Goal: Information Seeking & Learning: Find specific fact

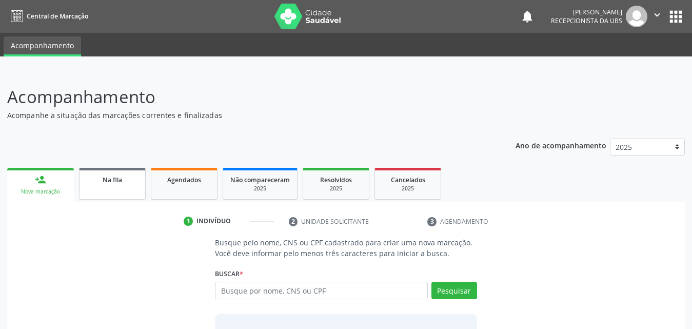
click at [115, 185] on link "Na fila" at bounding box center [112, 184] width 67 height 32
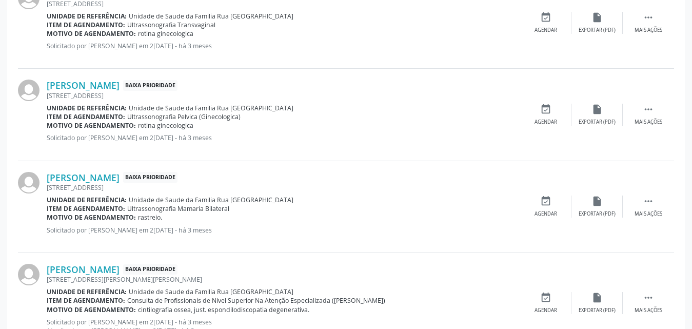
scroll to position [1462, 0]
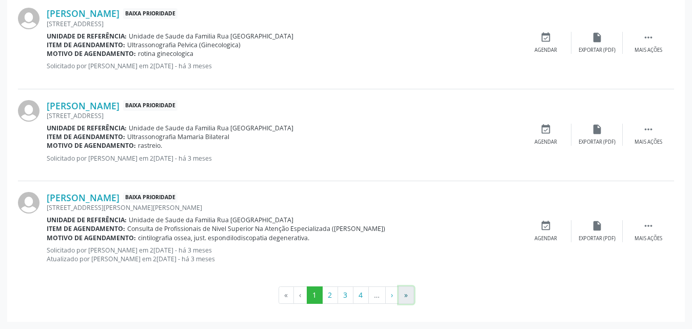
click at [410, 293] on button "»" at bounding box center [405, 294] width 15 height 17
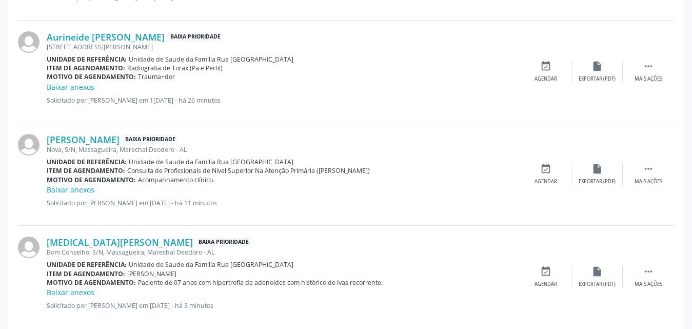
scroll to position [1571, 0]
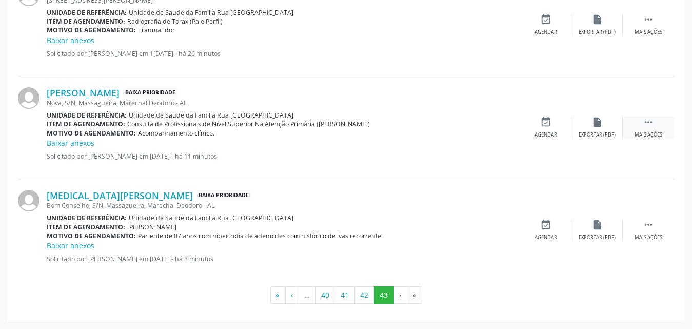
click at [644, 133] on div "Mais ações" at bounding box center [648, 134] width 28 height 7
click at [602, 134] on div "Editar" at bounding box center [597, 134] width 16 height 7
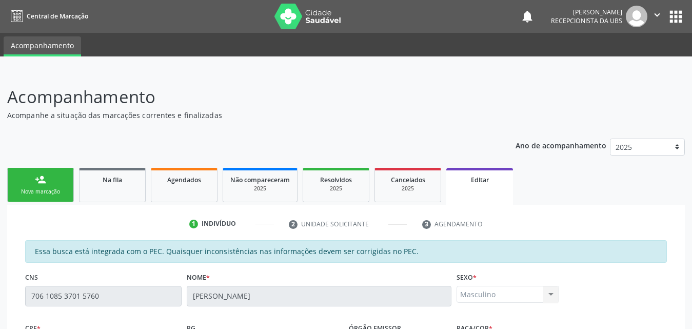
scroll to position [285, 0]
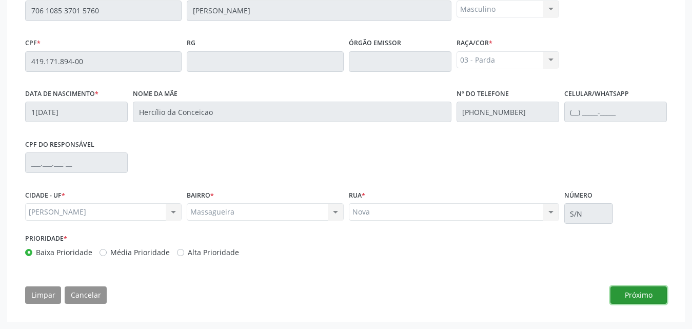
click at [641, 292] on button "Próximo" at bounding box center [638, 294] width 56 height 17
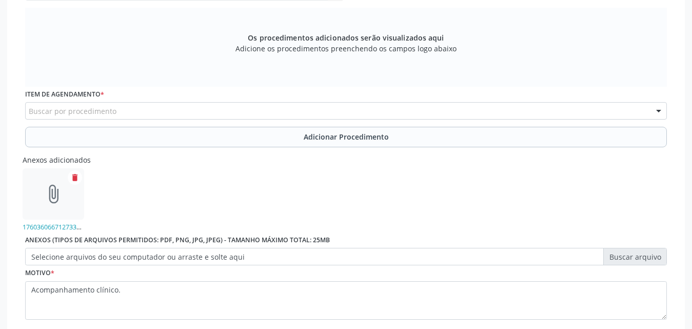
scroll to position [331, 0]
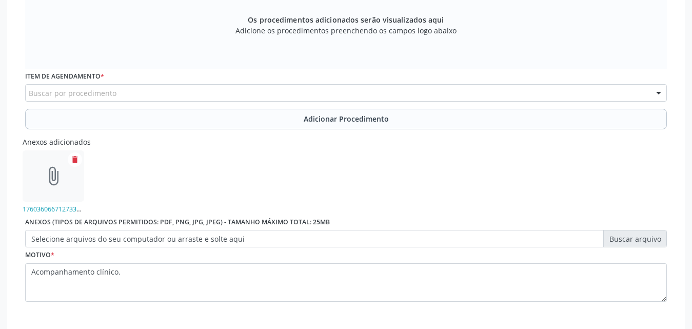
click at [307, 92] on div "Buscar por procedimento" at bounding box center [346, 92] width 642 height 17
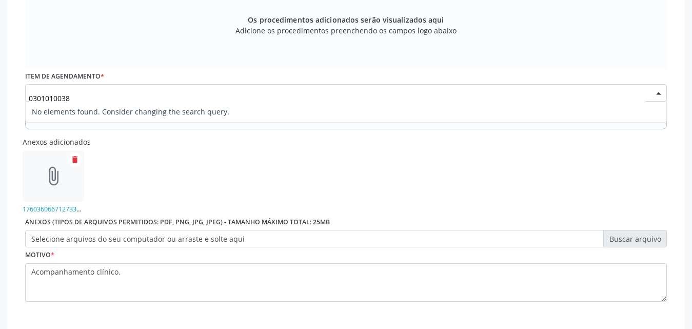
type input "030101003"
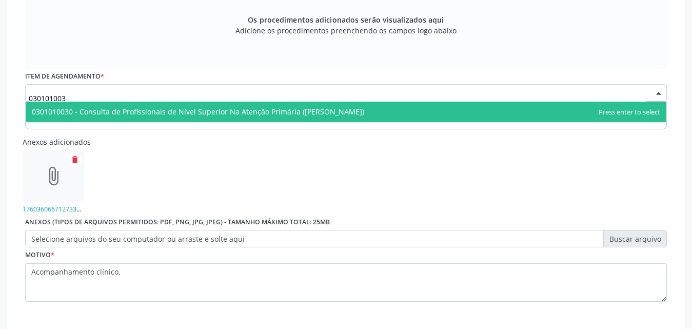
click at [291, 112] on span "0301010030 - Consulta de Profissionais de Nível Superior Na Atenção Primária (E…" at bounding box center [198, 112] width 332 height 10
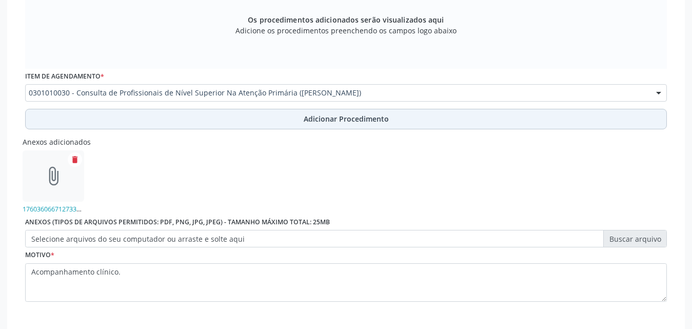
click at [374, 118] on span "Adicionar Procedimento" at bounding box center [346, 118] width 85 height 11
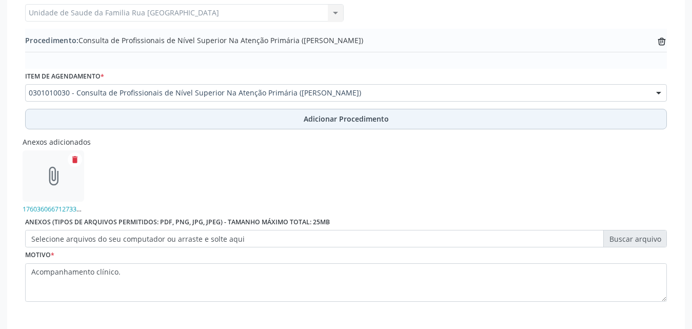
scroll to position [343, 0]
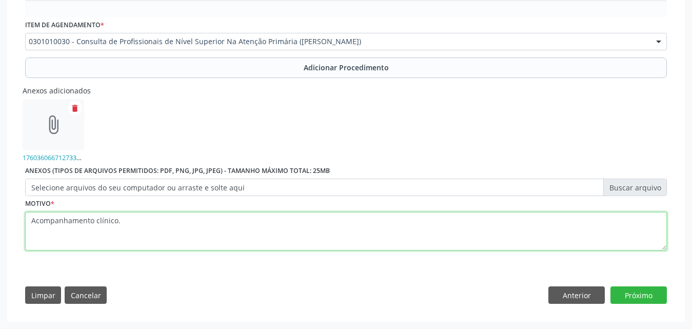
drag, startPoint x: 139, startPoint y: 224, endPoint x: 148, endPoint y: 223, distance: 8.7
click at [141, 224] on textarea "Acompanhamento clínico." at bounding box center [346, 231] width 642 height 39
type textarea "CONSULTA EM FISIOTERAPIA. Acompanhamento clínico."
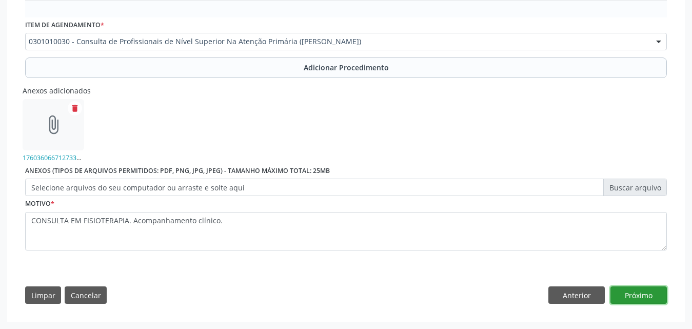
click at [637, 296] on button "Próximo" at bounding box center [638, 294] width 56 height 17
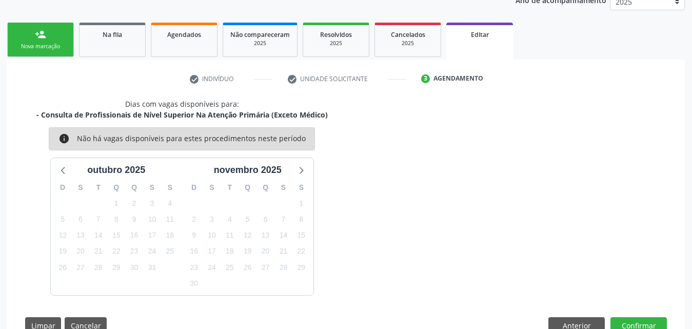
scroll to position [175, 0]
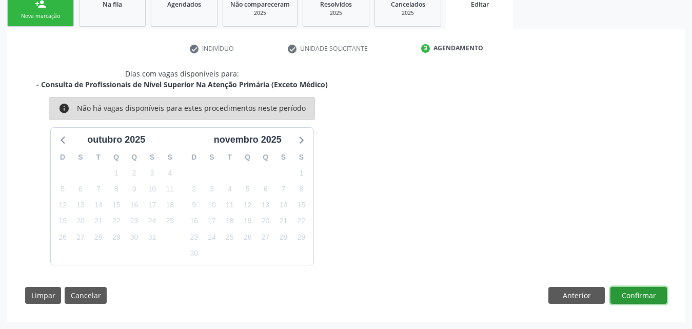
click at [637, 296] on button "Confirmar" at bounding box center [638, 295] width 56 height 17
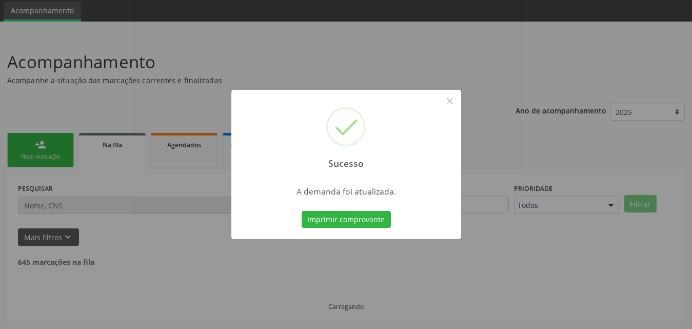
scroll to position [24, 0]
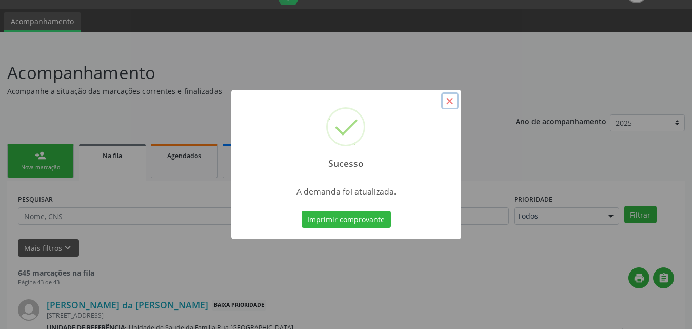
click at [449, 108] on button "×" at bounding box center [449, 100] width 17 height 17
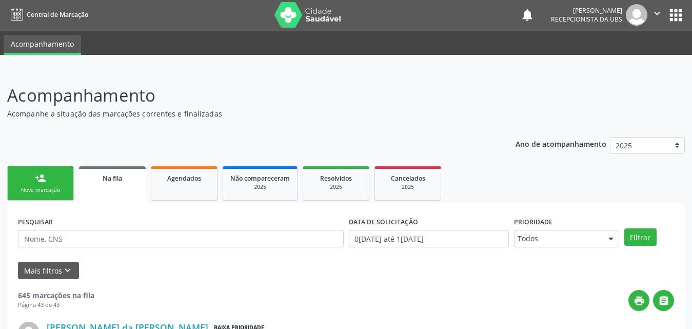
scroll to position [0, 0]
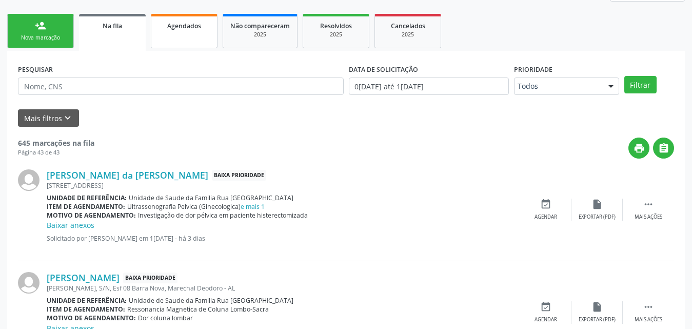
click at [182, 25] on span "Agendados" at bounding box center [184, 26] width 34 height 9
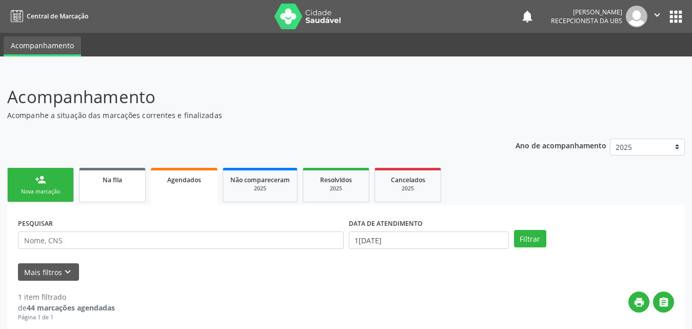
click at [114, 185] on link "Na fila" at bounding box center [112, 185] width 67 height 34
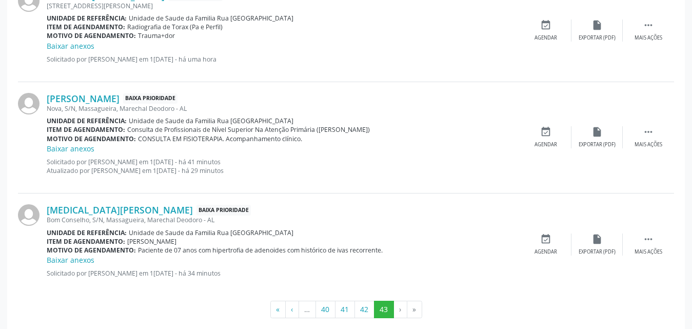
scroll to position [1579, 0]
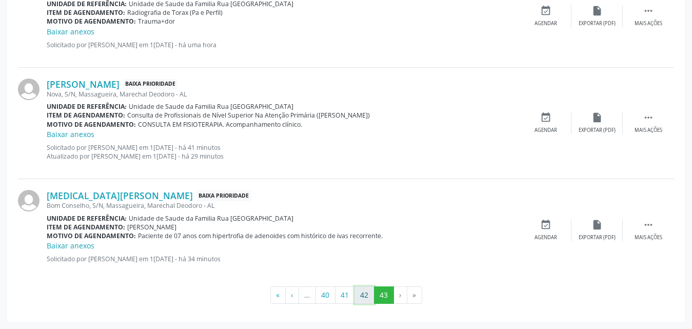
click at [370, 287] on button "42" at bounding box center [364, 294] width 20 height 17
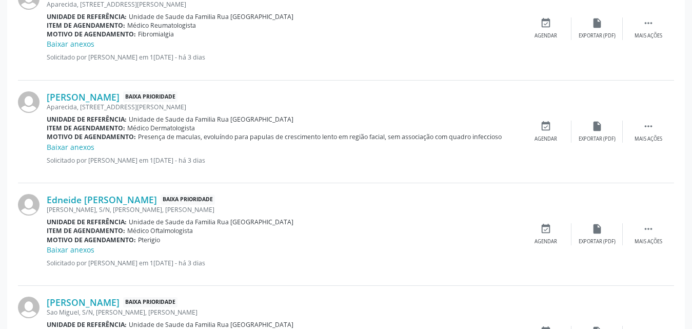
scroll to position [1571, 0]
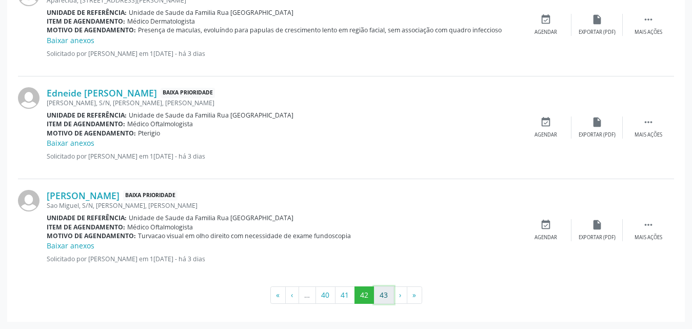
click at [383, 292] on button "43" at bounding box center [384, 294] width 20 height 17
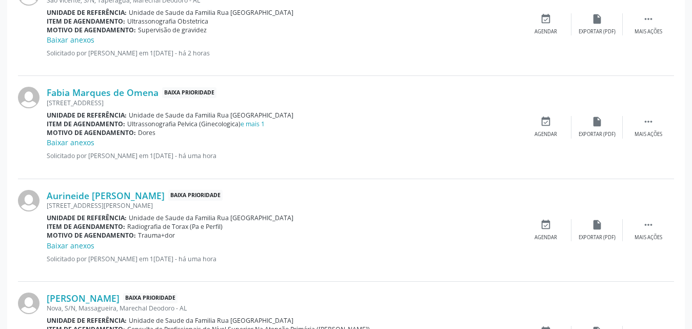
scroll to position [1579, 0]
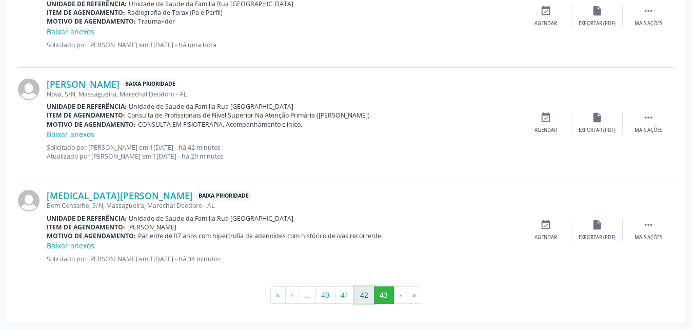
click at [364, 294] on button "42" at bounding box center [364, 294] width 20 height 17
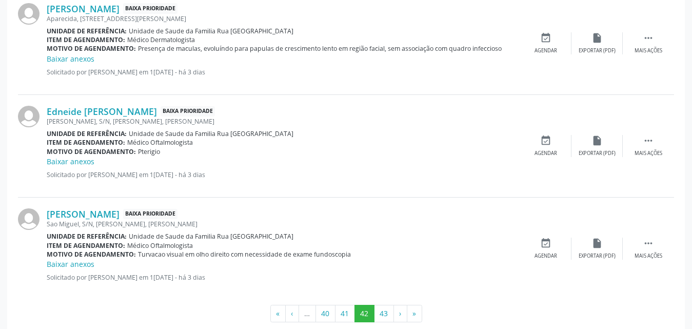
scroll to position [1571, 0]
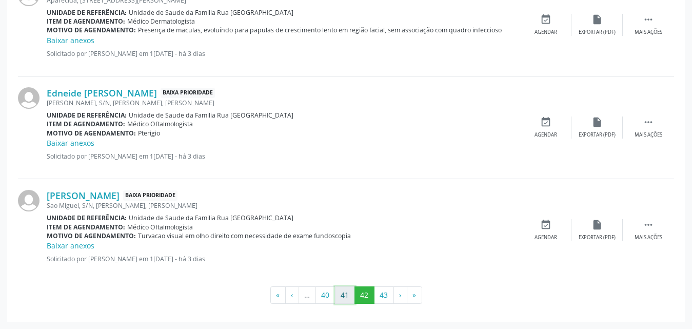
click at [344, 298] on button "41" at bounding box center [345, 294] width 20 height 17
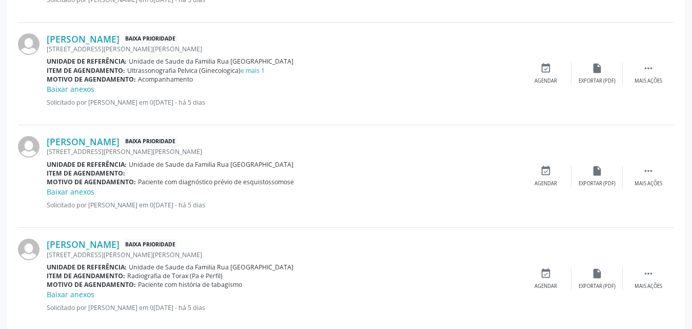
scroll to position [1109, 0]
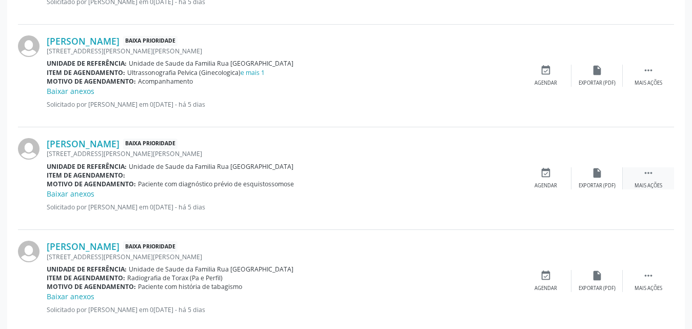
click at [647, 178] on div " Mais ações" at bounding box center [648, 178] width 51 height 22
click at [596, 186] on div "Editar" at bounding box center [597, 185] width 16 height 7
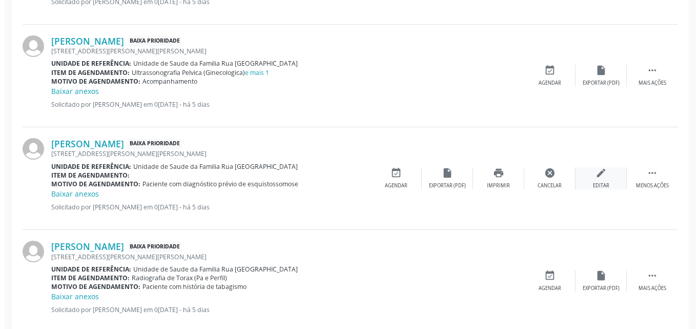
scroll to position [0, 0]
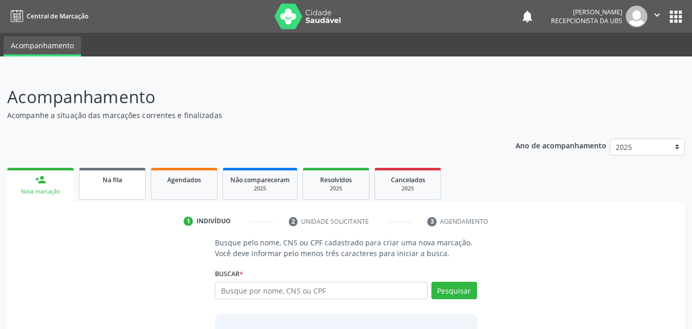
click at [130, 182] on div "Na fila" at bounding box center [112, 179] width 51 height 11
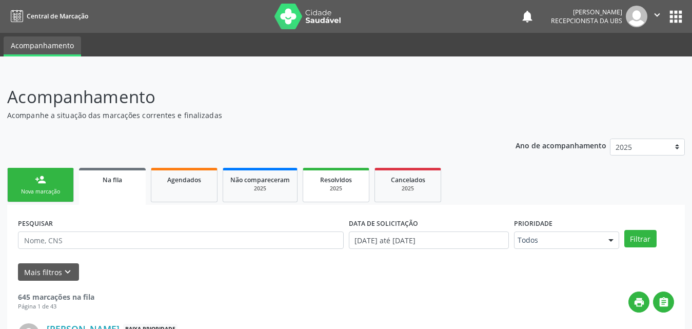
scroll to position [35, 0]
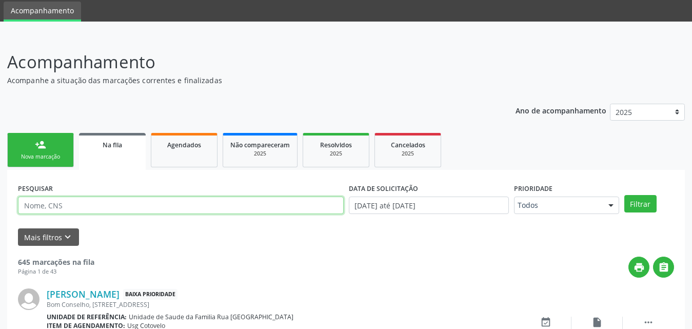
click at [151, 204] on input "text" at bounding box center [181, 204] width 326 height 17
type input "706207584352164"
click at [624, 195] on button "Filtrar" at bounding box center [640, 203] width 32 height 17
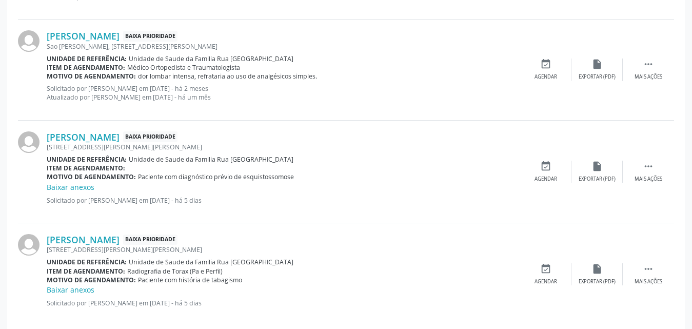
scroll to position [408, 0]
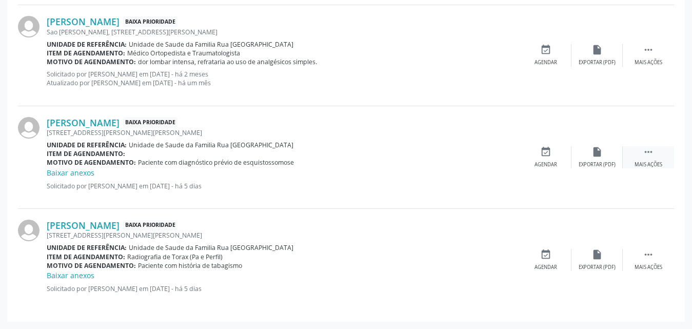
click at [645, 159] on div " Mais ações" at bounding box center [648, 157] width 51 height 22
click at [594, 164] on div "Editar" at bounding box center [597, 164] width 16 height 7
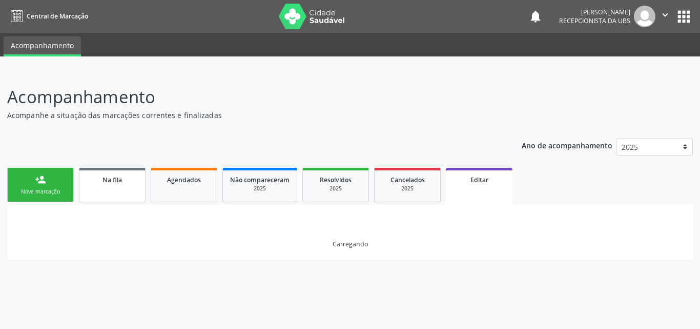
click at [135, 182] on div "Na fila" at bounding box center [112, 179] width 51 height 11
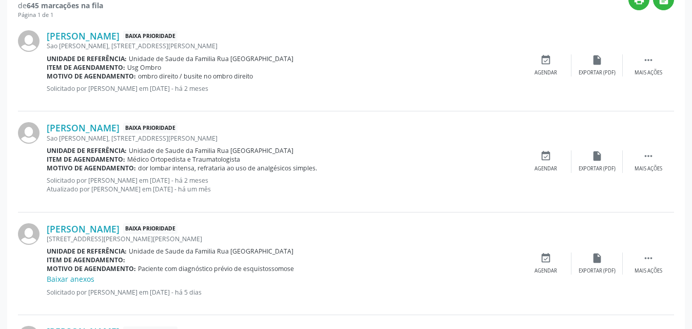
scroll to position [359, 0]
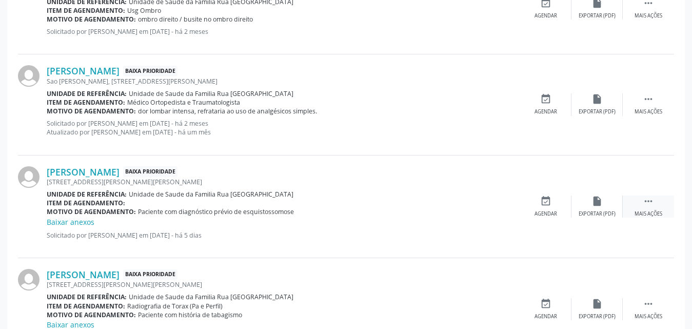
click at [650, 203] on icon "" at bounding box center [648, 200] width 11 height 11
click at [598, 215] on div "Editar" at bounding box center [597, 213] width 16 height 7
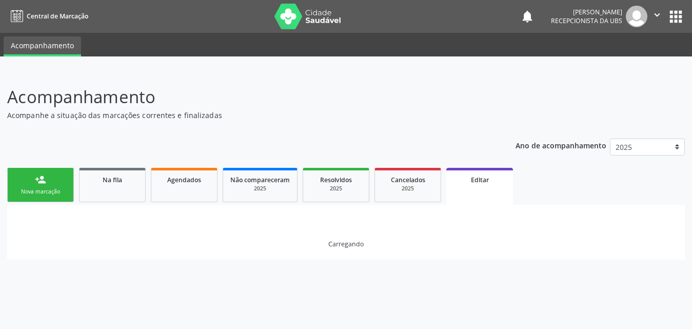
scroll to position [0, 0]
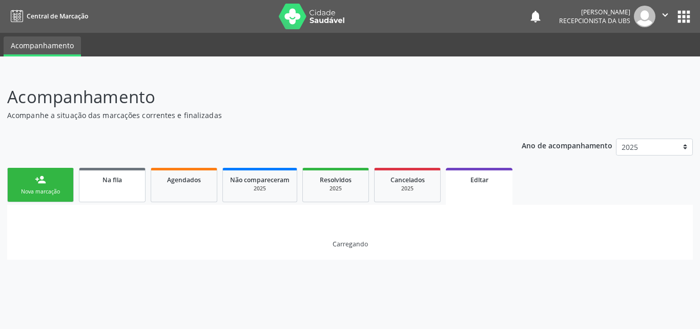
click at [112, 188] on link "Na fila" at bounding box center [112, 185] width 67 height 34
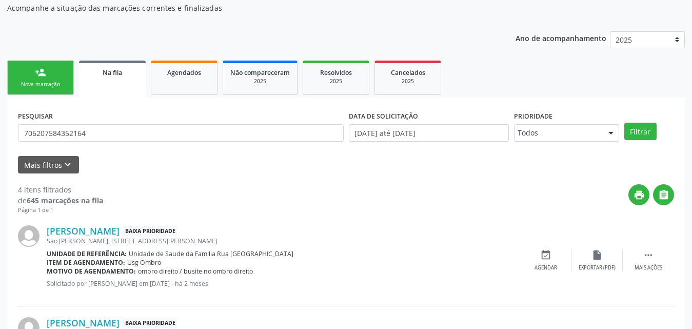
scroll to position [240, 0]
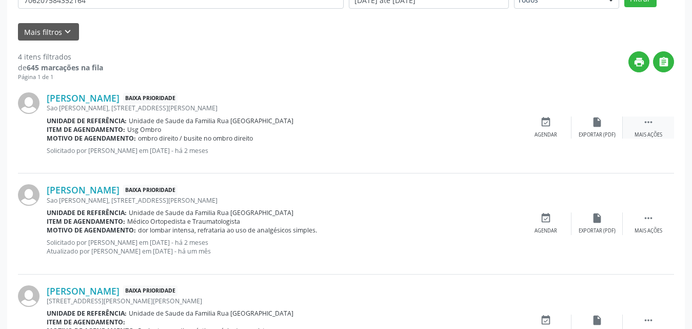
click at [644, 128] on div " Mais ações" at bounding box center [648, 127] width 51 height 22
click at [598, 132] on div "Editar" at bounding box center [597, 134] width 16 height 7
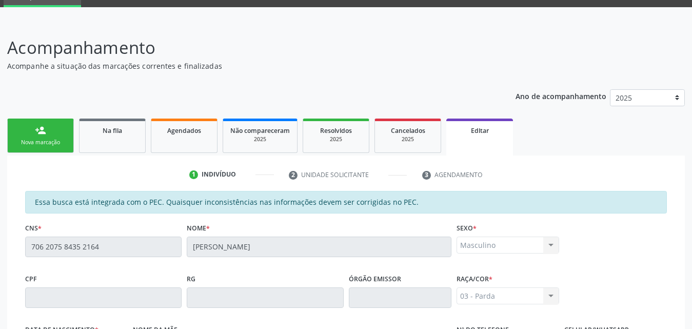
scroll to position [0, 0]
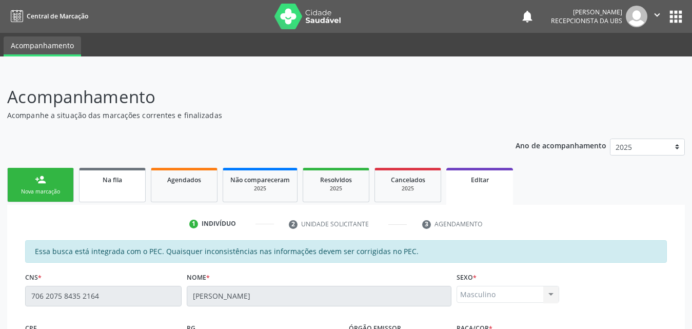
click at [119, 180] on span "Na fila" at bounding box center [112, 179] width 19 height 9
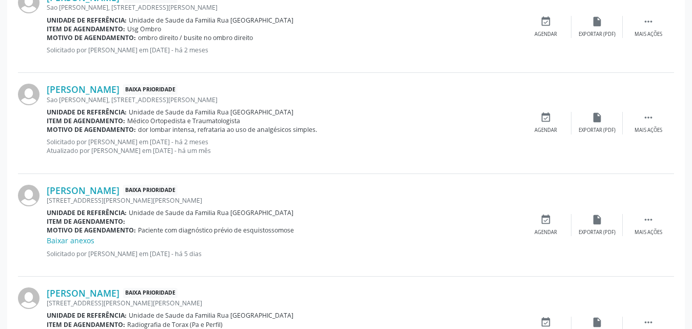
scroll to position [359, 0]
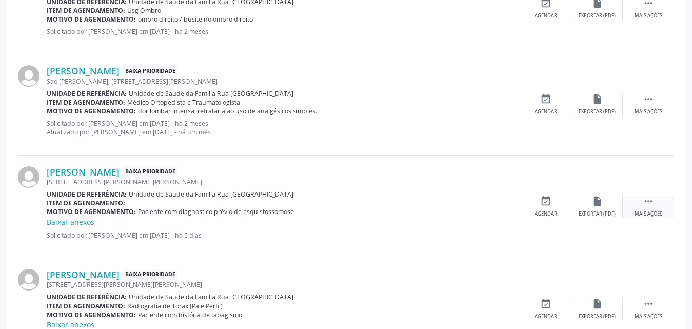
click at [642, 207] on div " Mais ações" at bounding box center [648, 206] width 51 height 22
click at [593, 214] on div "Editar" at bounding box center [597, 213] width 16 height 7
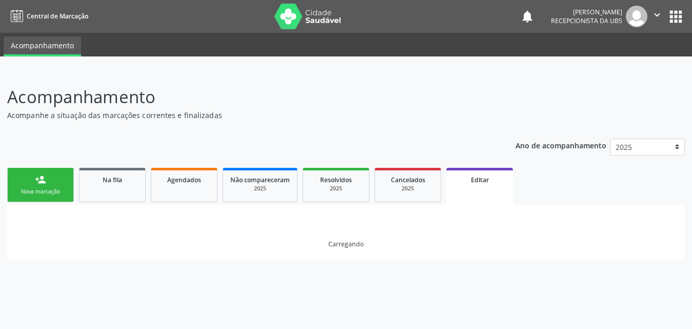
scroll to position [0, 0]
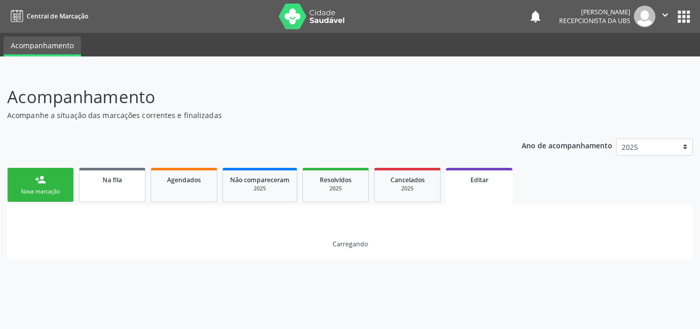
click at [119, 191] on link "Na fila" at bounding box center [112, 185] width 67 height 34
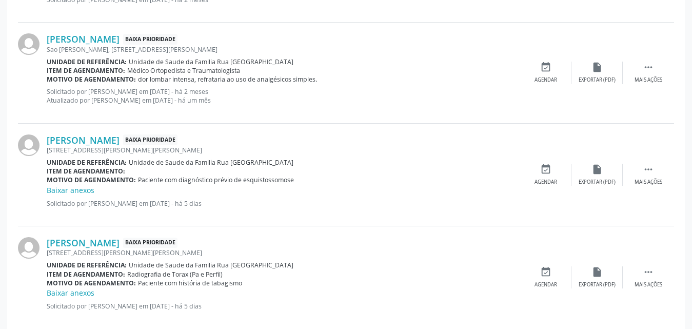
scroll to position [408, 0]
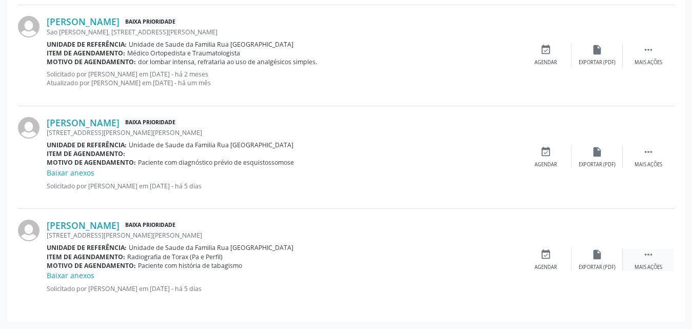
click at [644, 266] on div "Mais ações" at bounding box center [648, 267] width 28 height 7
click at [596, 269] on div "Editar" at bounding box center [597, 267] width 16 height 7
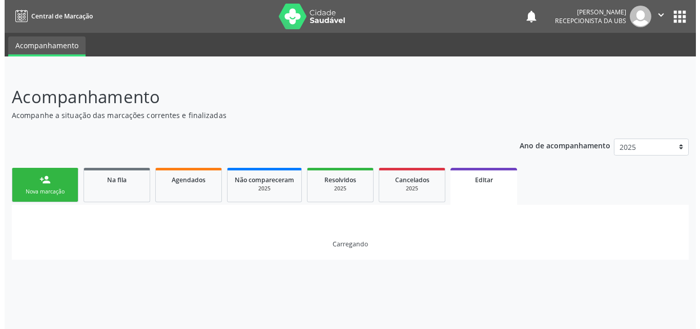
scroll to position [0, 0]
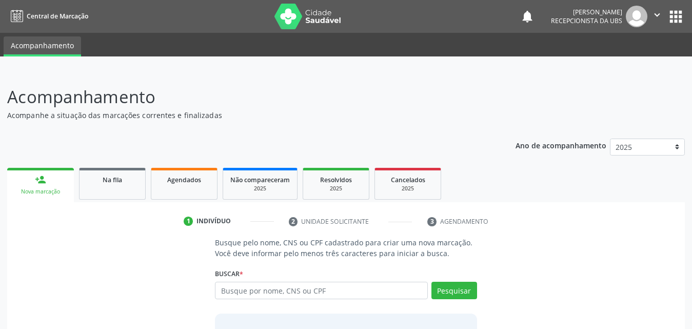
click at [656, 12] on icon "" at bounding box center [656, 14] width 11 height 11
click at [616, 66] on link "Sair" at bounding box center [630, 62] width 71 height 14
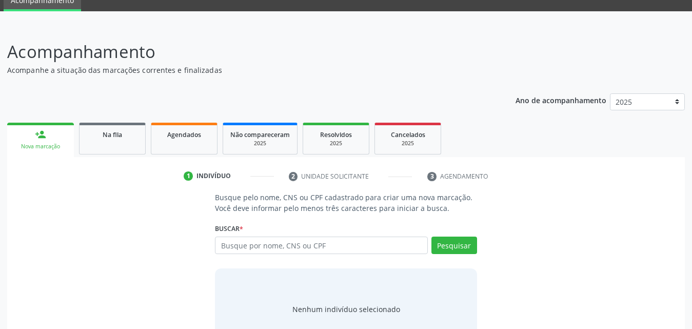
scroll to position [81, 0]
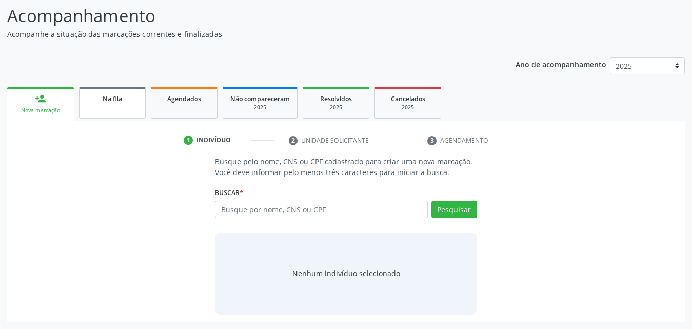
click at [97, 104] on link "Na fila" at bounding box center [112, 103] width 67 height 32
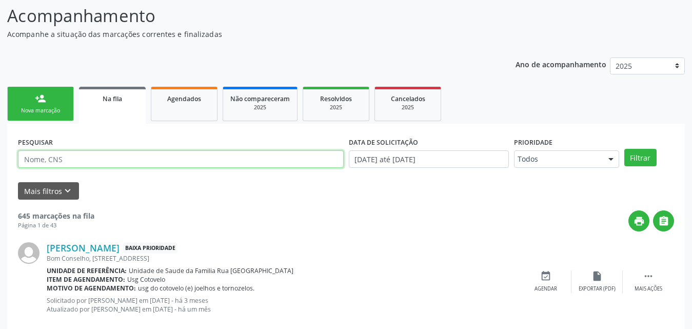
click at [102, 162] on input "text" at bounding box center [181, 158] width 326 height 17
type input "706207584352164"
click at [624, 149] on button "Filtrar" at bounding box center [640, 157] width 32 height 17
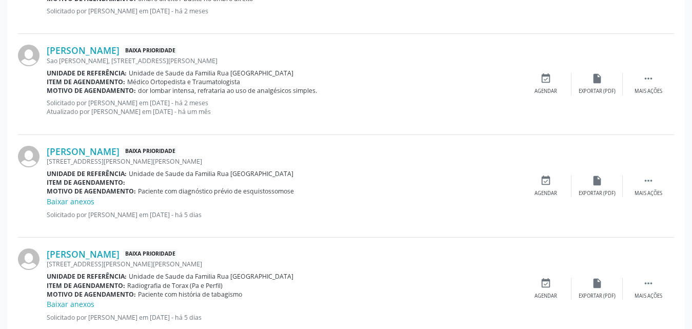
scroll to position [389, 0]
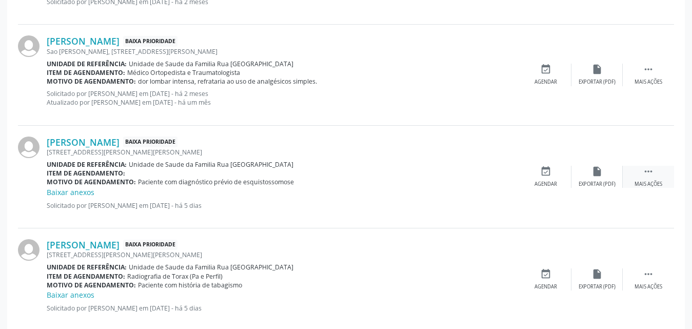
click at [650, 183] on div "Mais ações" at bounding box center [648, 184] width 28 height 7
click at [588, 184] on div "edit Editar" at bounding box center [596, 177] width 51 height 22
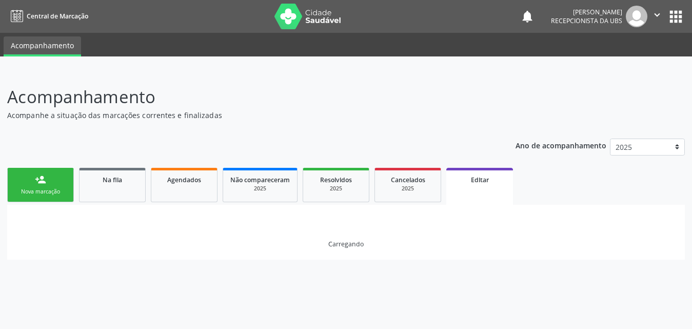
scroll to position [0, 0]
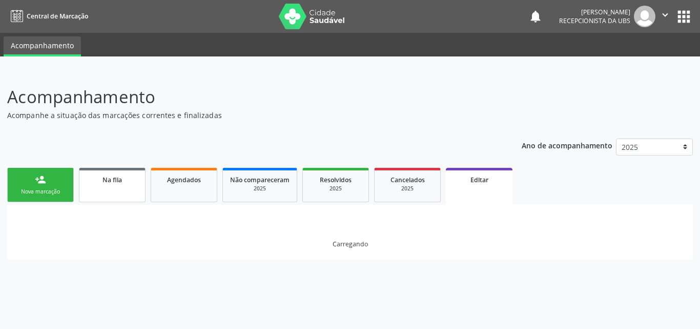
click at [128, 191] on link "Na fila" at bounding box center [112, 185] width 67 height 34
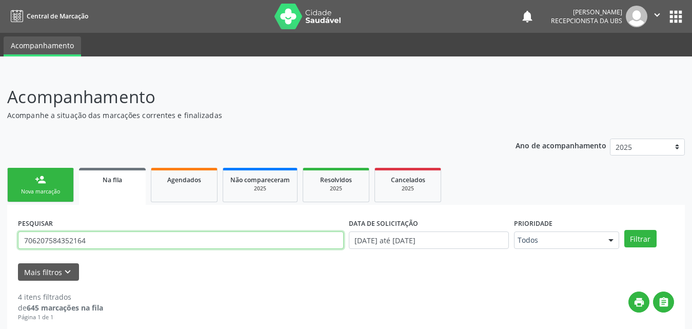
click at [97, 241] on input "706207584352164" at bounding box center [181, 239] width 326 height 17
type input "7"
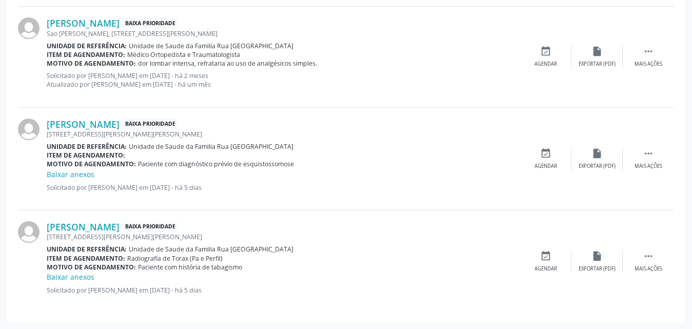
scroll to position [408, 0]
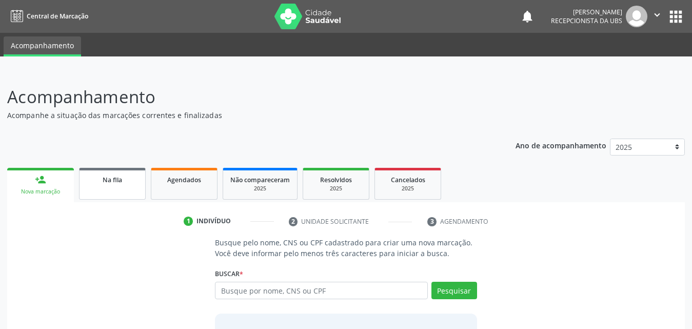
click at [114, 178] on span "Na fila" at bounding box center [112, 179] width 19 height 9
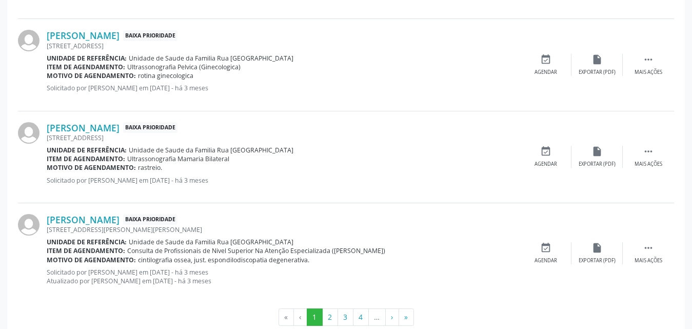
scroll to position [1462, 0]
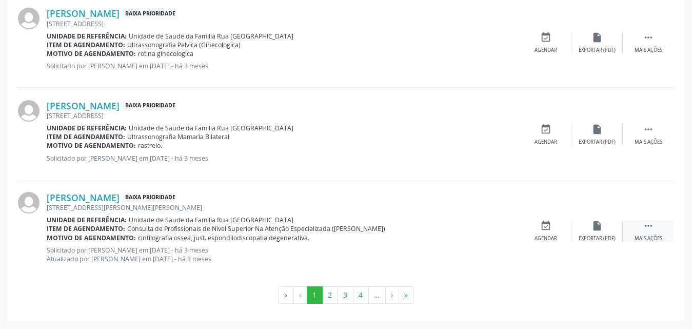
click at [646, 233] on div " Mais ações" at bounding box center [648, 231] width 51 height 22
click at [596, 237] on div "Editar" at bounding box center [597, 238] width 16 height 7
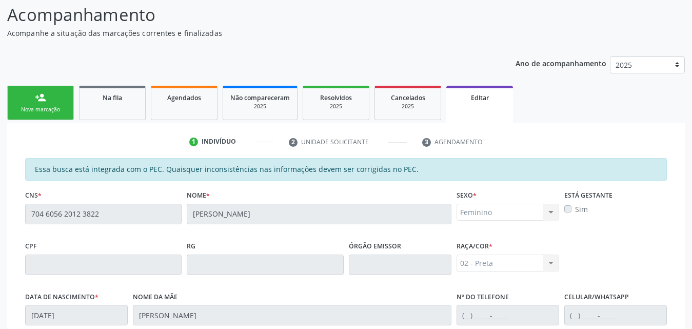
scroll to position [0, 0]
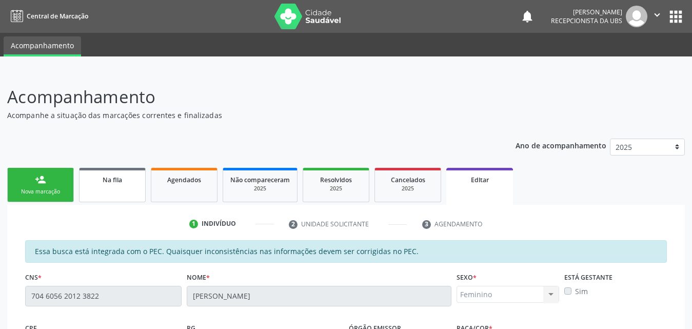
click at [125, 183] on div "Na fila" at bounding box center [112, 179] width 51 height 11
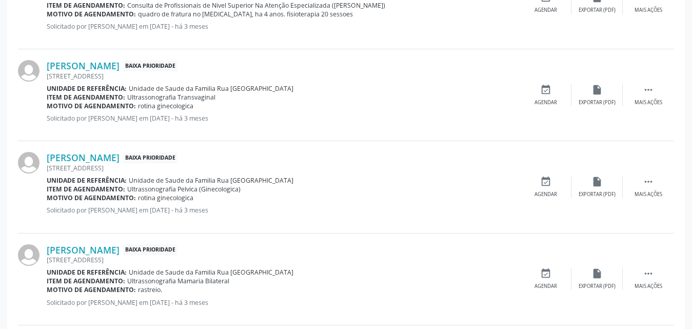
scroll to position [1462, 0]
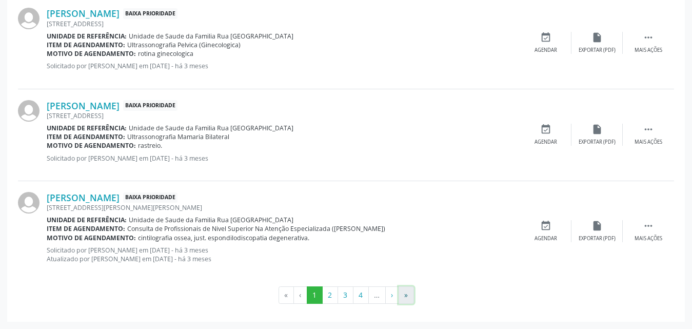
click at [410, 296] on button "»" at bounding box center [405, 294] width 15 height 17
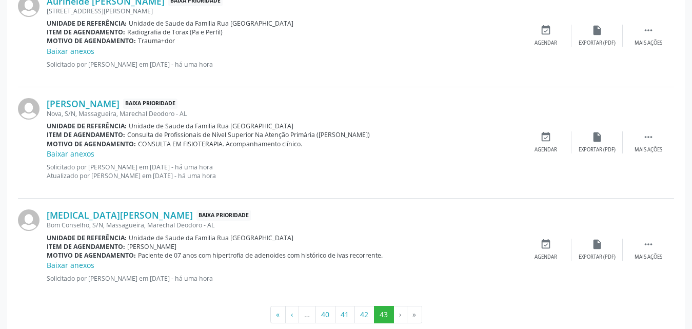
scroll to position [1565, 0]
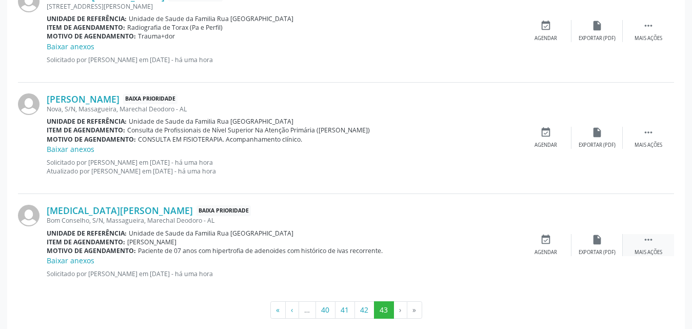
click at [655, 248] on div " Mais ações" at bounding box center [648, 245] width 51 height 22
click at [591, 252] on div "Editar" at bounding box center [597, 252] width 16 height 7
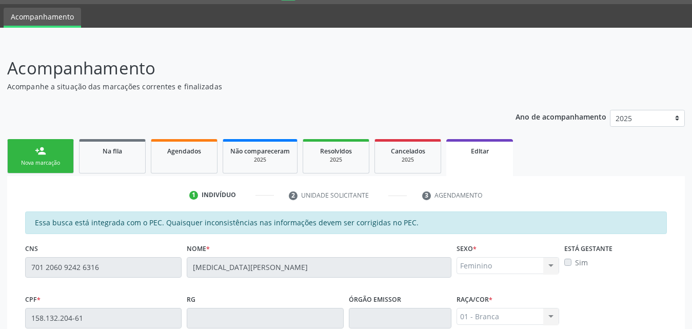
scroll to position [0, 0]
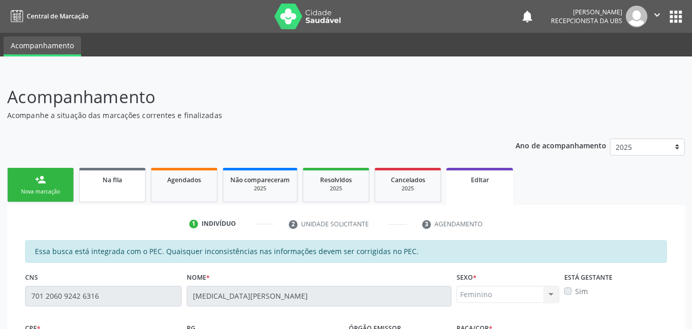
click at [134, 187] on link "Na fila" at bounding box center [112, 185] width 67 height 34
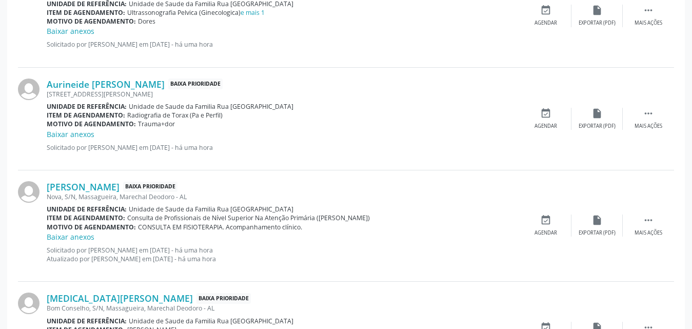
scroll to position [1579, 0]
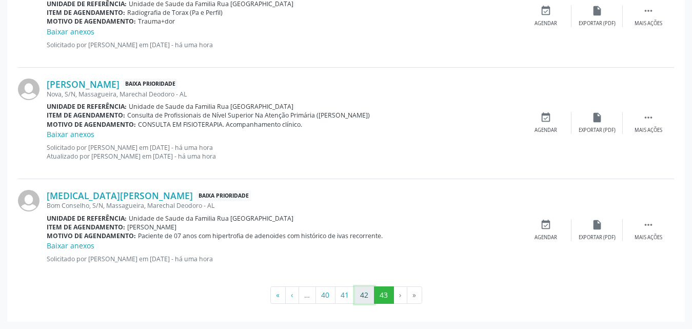
click at [365, 297] on button "42" at bounding box center [364, 294] width 20 height 17
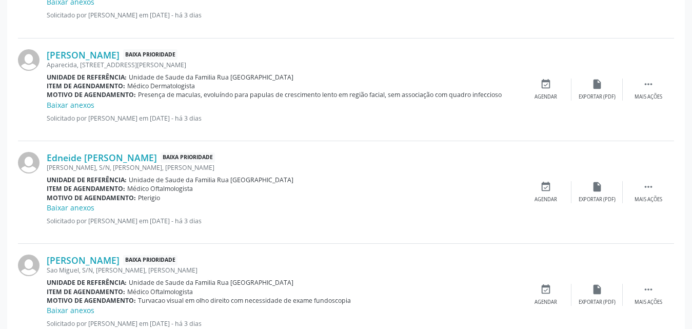
scroll to position [1571, 0]
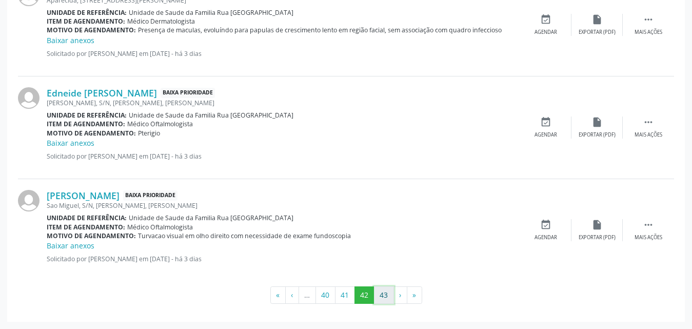
click at [386, 295] on button "43" at bounding box center [384, 294] width 20 height 17
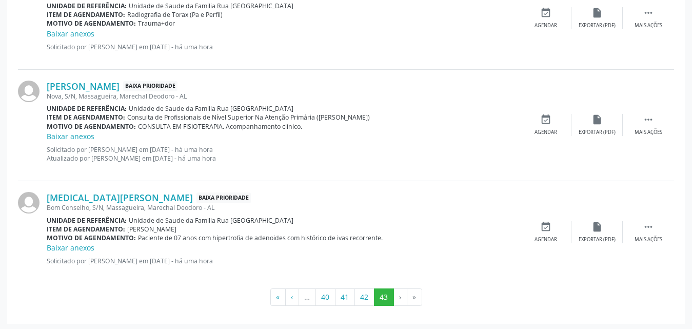
scroll to position [1579, 0]
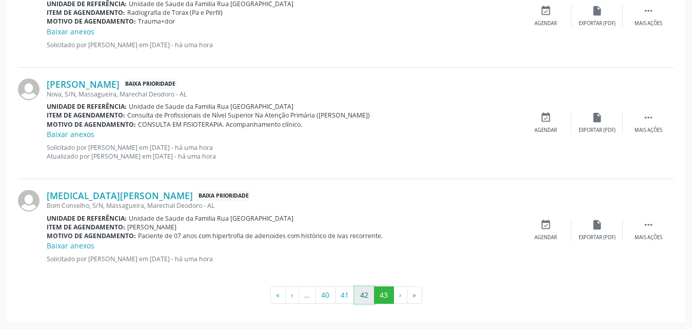
click at [365, 292] on button "42" at bounding box center [364, 294] width 20 height 17
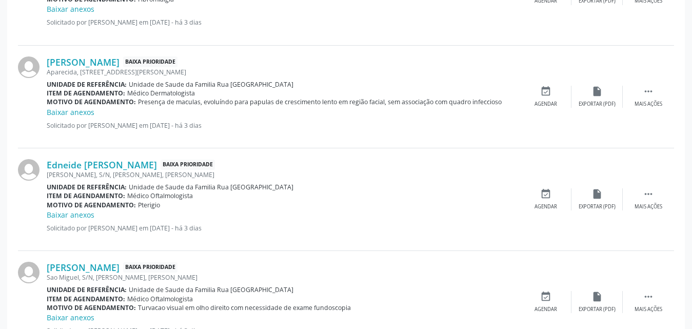
scroll to position [1571, 0]
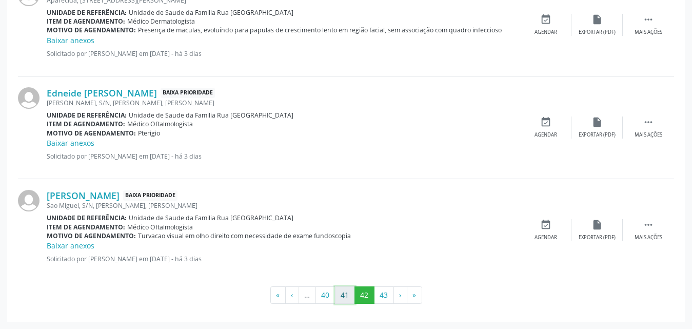
click at [344, 294] on button "41" at bounding box center [345, 294] width 20 height 17
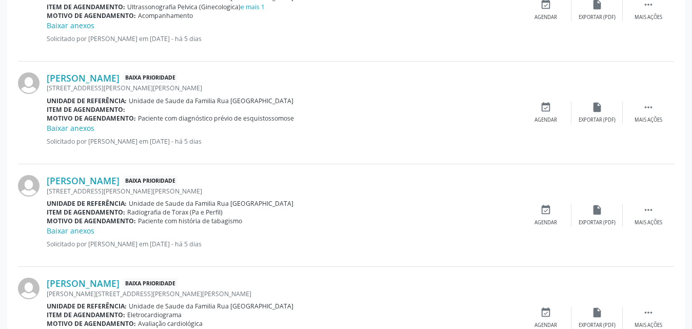
scroll to position [1212, 0]
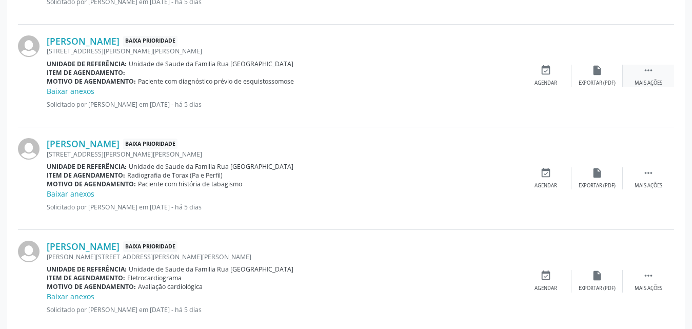
click at [649, 79] on div "Mais ações" at bounding box center [648, 82] width 28 height 7
click at [594, 86] on div "Editar" at bounding box center [597, 82] width 16 height 7
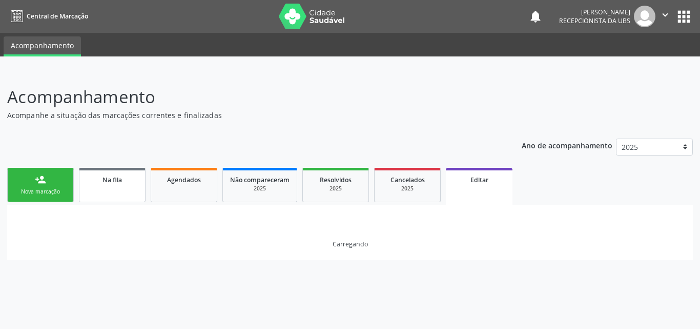
click at [95, 178] on div "Na fila" at bounding box center [112, 179] width 51 height 11
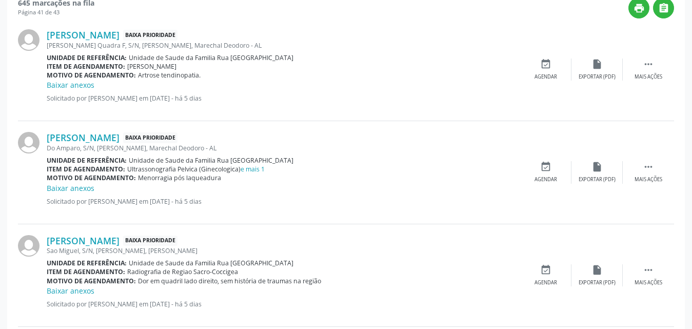
scroll to position [343, 0]
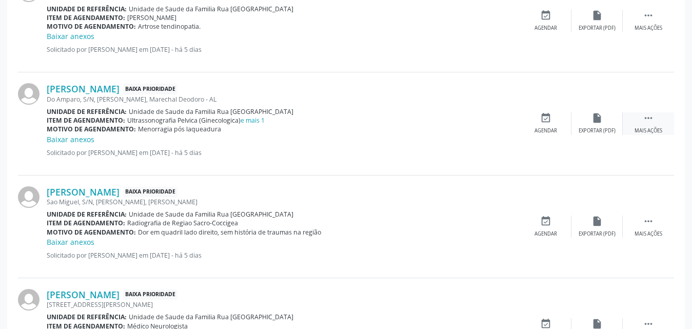
click at [646, 124] on icon "" at bounding box center [648, 117] width 11 height 11
click at [597, 129] on div "Editar" at bounding box center [597, 130] width 16 height 7
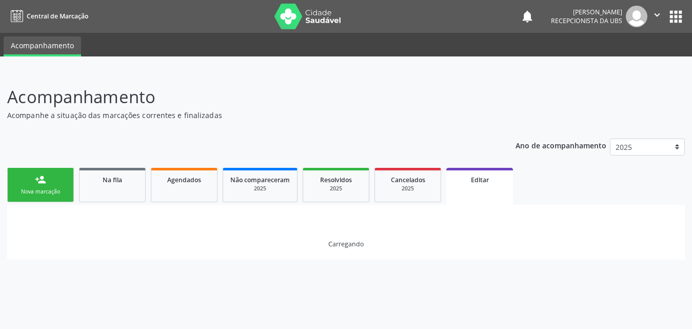
scroll to position [0, 0]
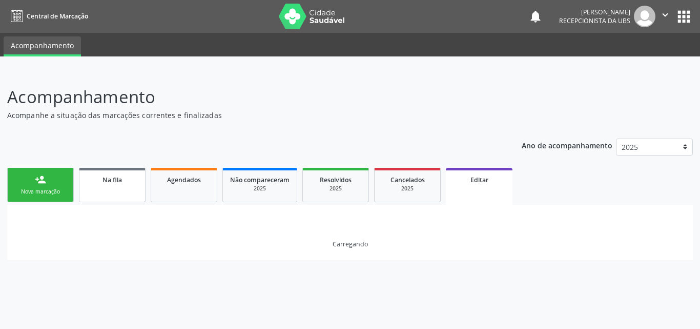
click at [126, 187] on link "Na fila" at bounding box center [112, 185] width 67 height 34
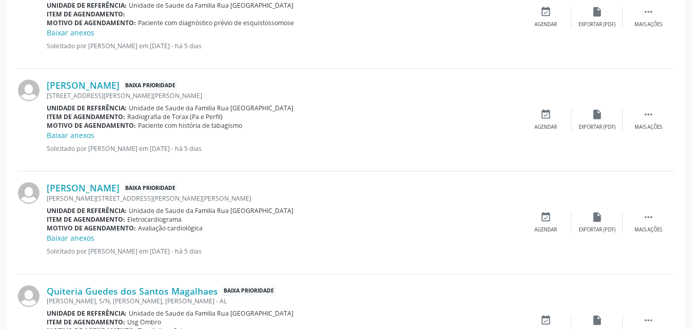
scroll to position [1366, 0]
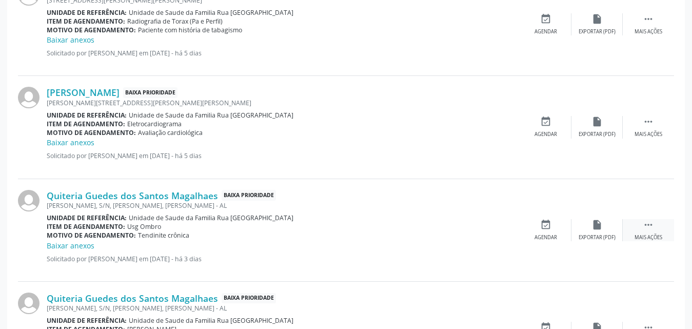
click at [648, 234] on div "Mais ações" at bounding box center [648, 237] width 28 height 7
click at [589, 235] on div "Editar" at bounding box center [597, 237] width 16 height 7
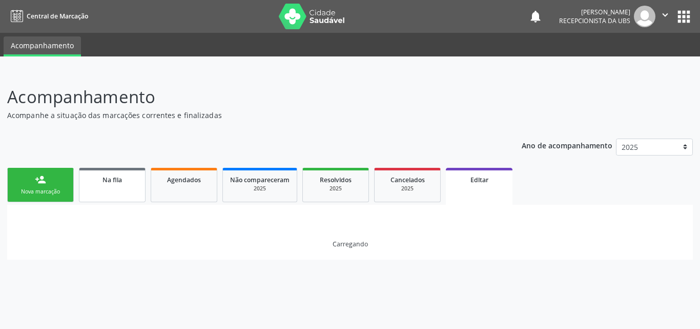
click at [119, 186] on link "Na fila" at bounding box center [112, 185] width 67 height 34
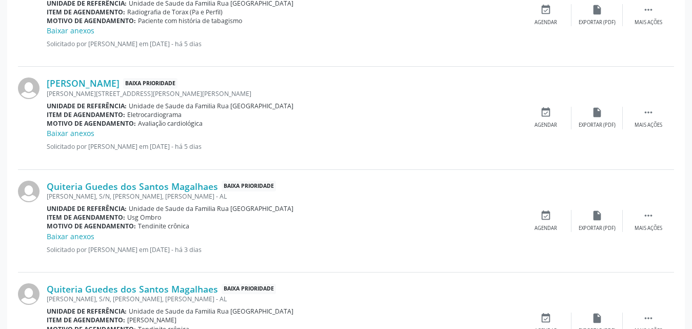
scroll to position [1366, 0]
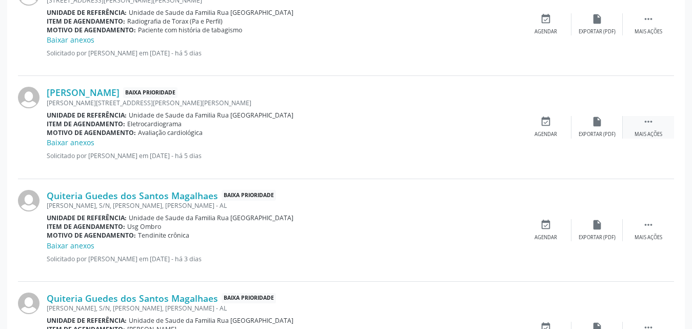
click at [650, 127] on icon "" at bounding box center [648, 121] width 11 height 11
click at [593, 133] on div "Editar" at bounding box center [597, 134] width 16 height 7
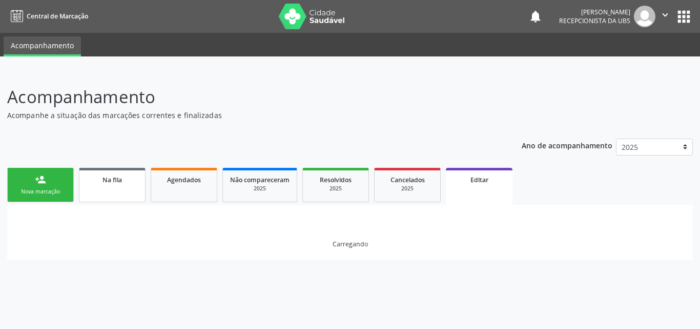
click at [114, 185] on link "Na fila" at bounding box center [112, 185] width 67 height 34
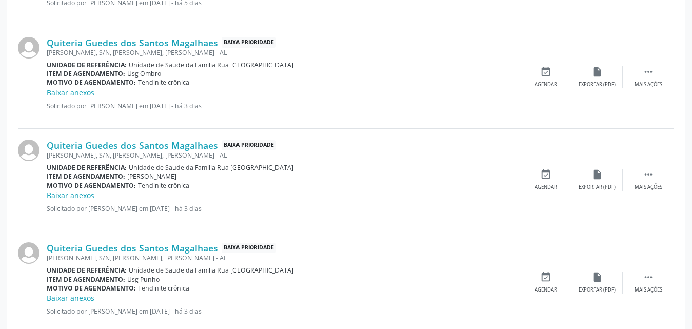
scroll to position [1571, 0]
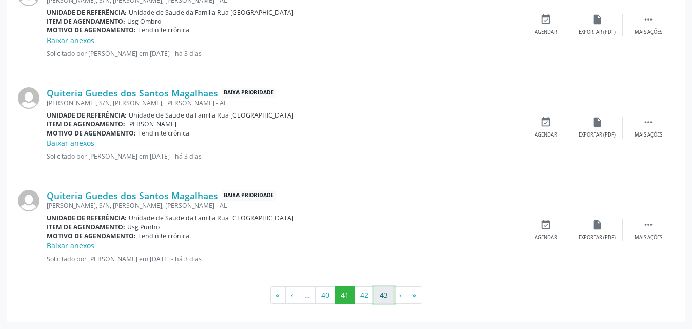
click at [386, 298] on button "43" at bounding box center [384, 294] width 20 height 17
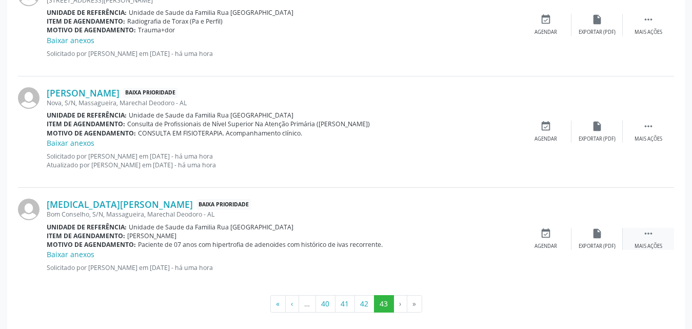
click at [646, 241] on div " Mais ações" at bounding box center [648, 239] width 51 height 22
click at [601, 244] on div "Editar" at bounding box center [597, 246] width 16 height 7
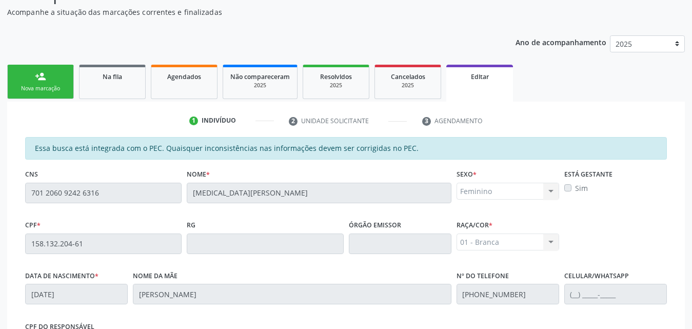
scroll to position [0, 0]
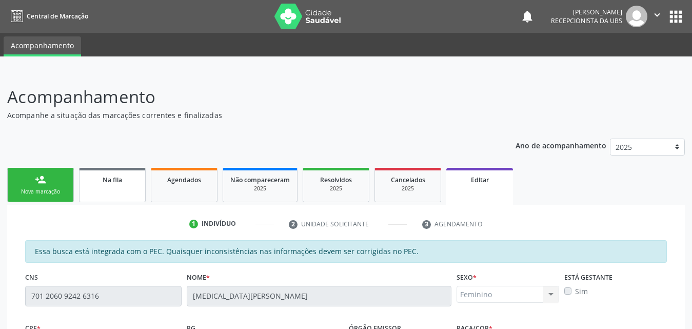
click at [113, 187] on link "Na fila" at bounding box center [112, 185] width 67 height 34
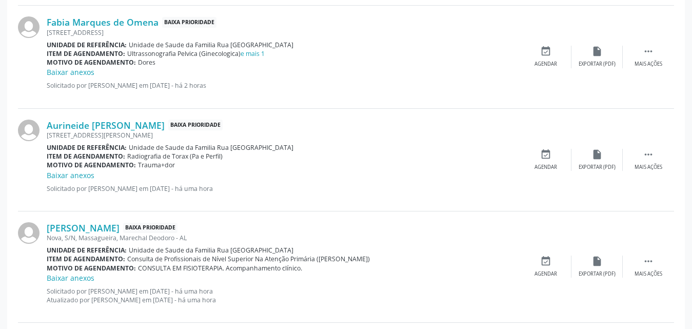
scroll to position [1579, 0]
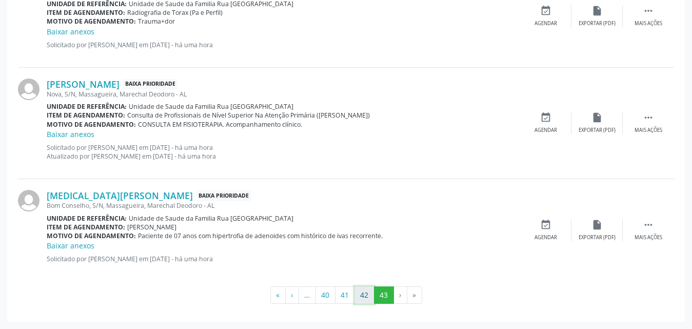
click at [361, 299] on button "42" at bounding box center [364, 294] width 20 height 17
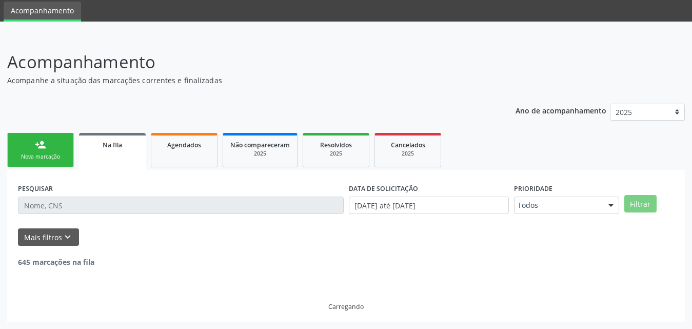
scroll to position [1571, 0]
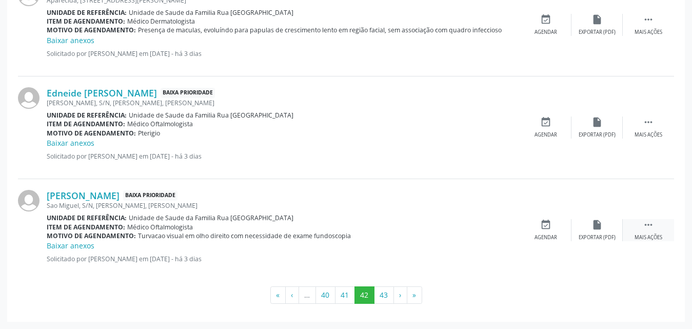
click at [648, 225] on icon "" at bounding box center [648, 224] width 11 height 11
click at [602, 238] on div "Editar" at bounding box center [597, 237] width 16 height 7
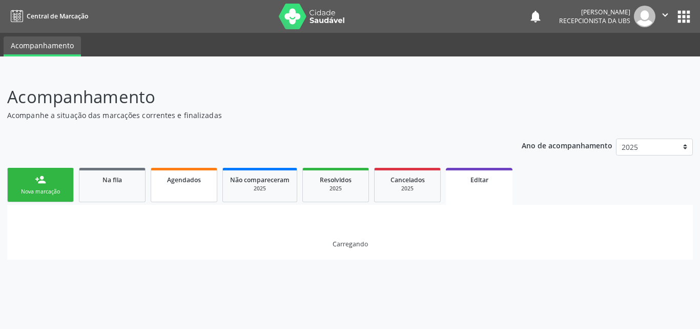
click at [188, 184] on div "Agendados" at bounding box center [183, 179] width 51 height 11
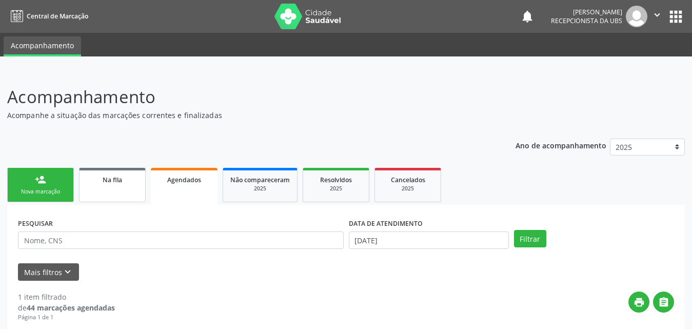
click at [133, 181] on div "Na fila" at bounding box center [112, 179] width 51 height 11
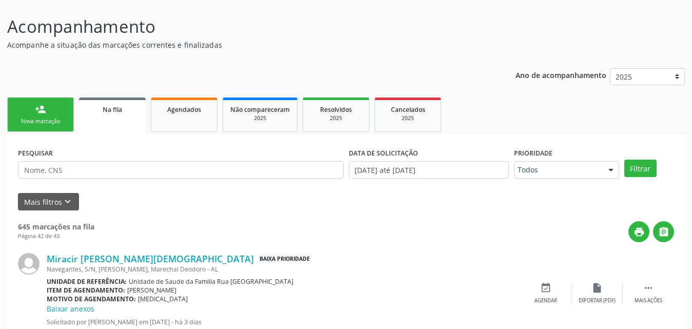
scroll to position [256, 0]
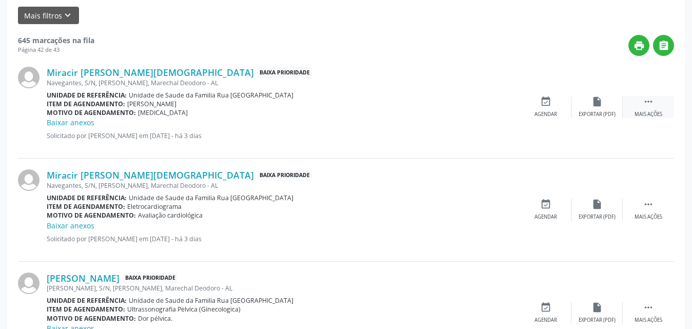
click at [649, 111] on div "Mais ações" at bounding box center [648, 114] width 28 height 7
click at [592, 115] on div "Editar" at bounding box center [597, 114] width 16 height 7
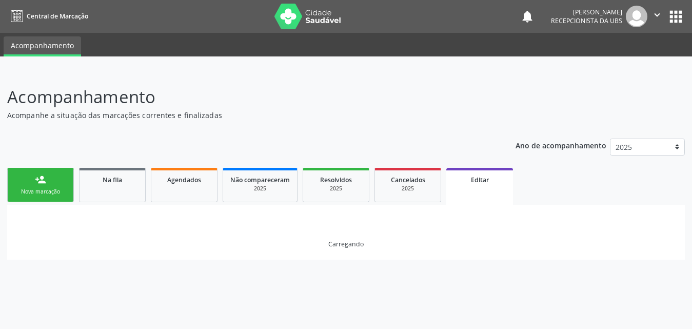
scroll to position [0, 0]
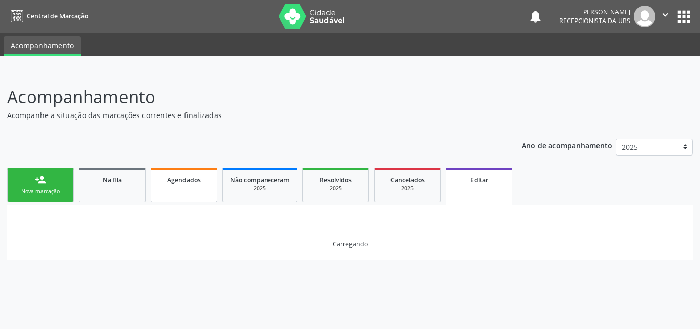
click at [182, 175] on div "Agendados" at bounding box center [183, 179] width 51 height 11
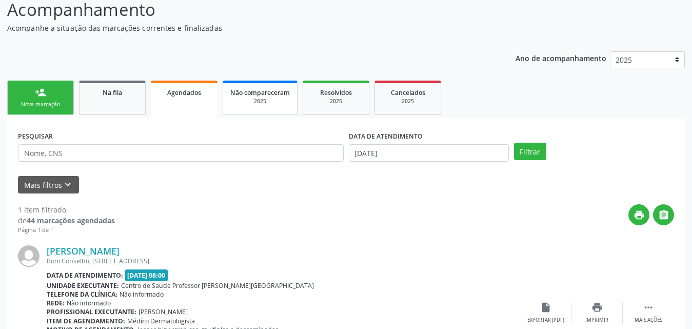
scroll to position [64, 0]
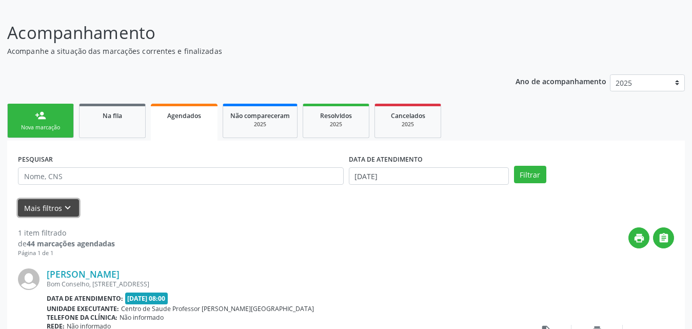
click at [62, 203] on icon "keyboard_arrow_down" at bounding box center [67, 207] width 11 height 11
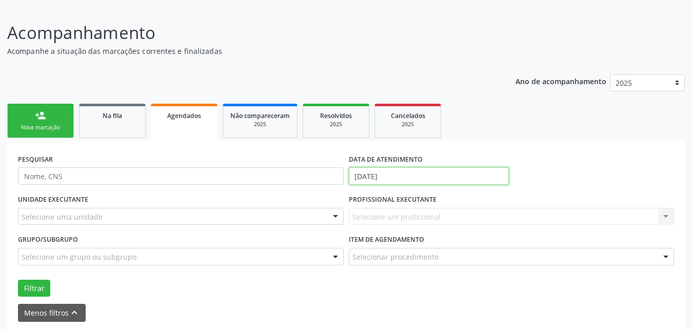
click at [411, 176] on input "[DATE]" at bounding box center [429, 175] width 160 height 17
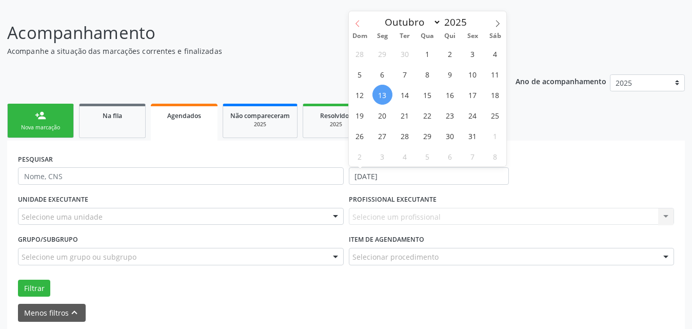
click at [361, 26] on icon at bounding box center [357, 23] width 7 height 7
select select "7"
click at [475, 53] on span "1" at bounding box center [473, 54] width 20 height 20
type input "[DATE]"
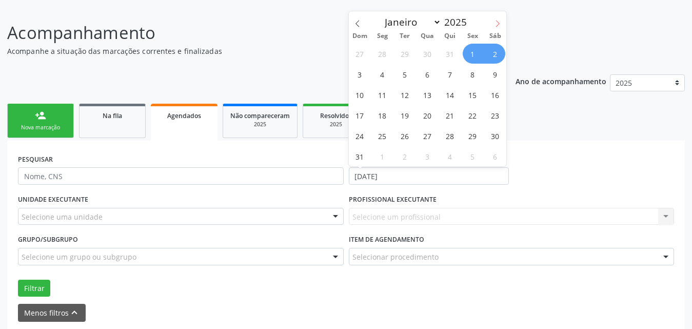
click at [495, 25] on icon at bounding box center [497, 23] width 7 height 7
select select "9"
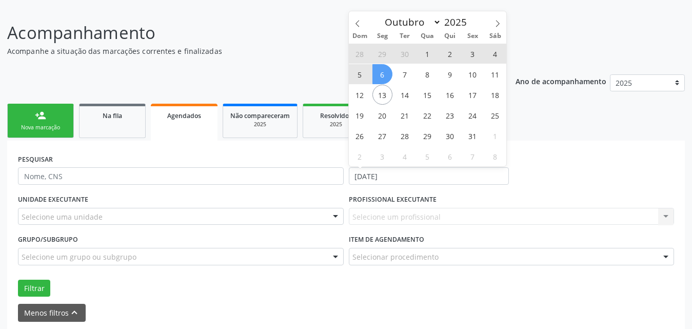
click at [378, 78] on span "6" at bounding box center [382, 74] width 20 height 20
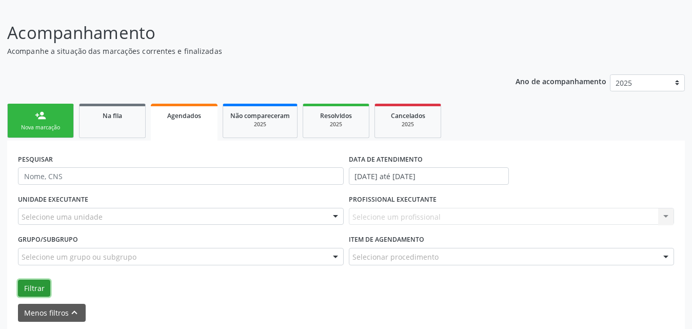
click at [30, 287] on button "Filtrar" at bounding box center [34, 287] width 32 height 17
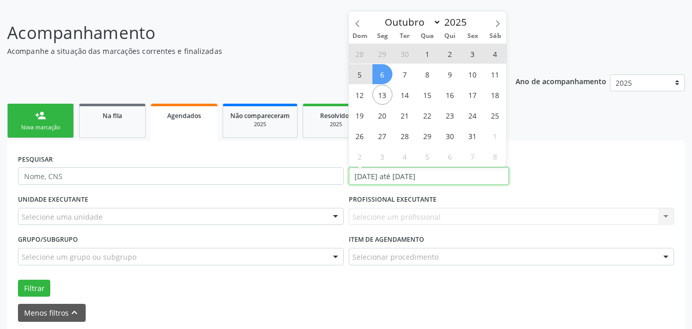
click at [467, 173] on input "[DATE] até [DATE]" at bounding box center [429, 175] width 160 height 17
click at [426, 53] on span "1" at bounding box center [427, 54] width 20 height 20
type input "01/10/2025"
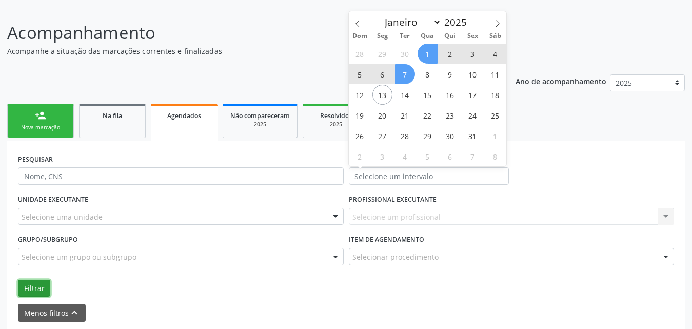
click at [36, 290] on button "Filtrar" at bounding box center [34, 287] width 32 height 17
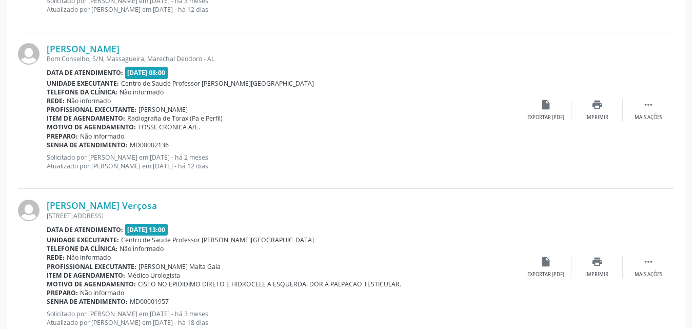
scroll to position [2506, 0]
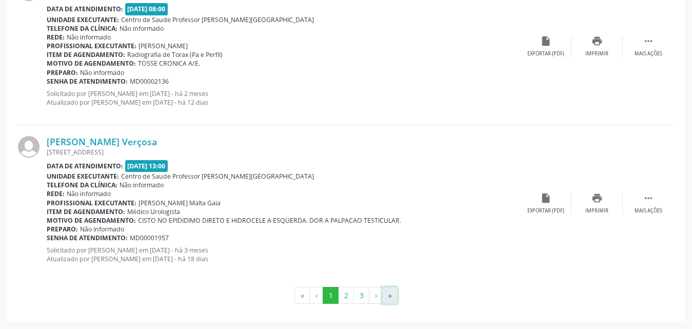
click at [392, 297] on button "»" at bounding box center [389, 295] width 15 height 17
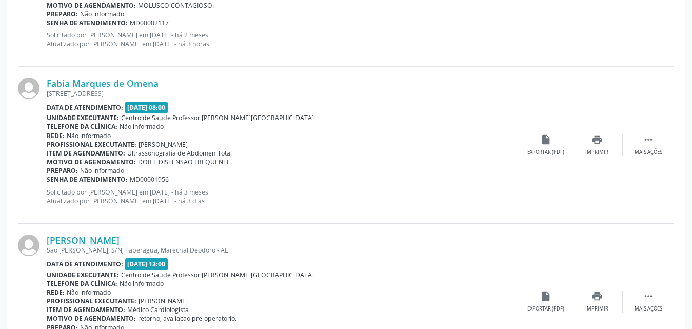
scroll to position [2382, 0]
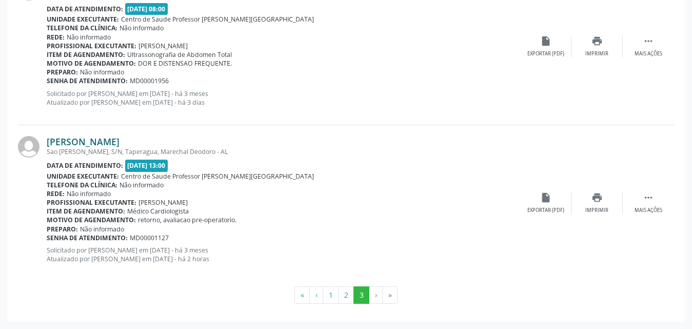
click at [74, 141] on link "[PERSON_NAME]" at bounding box center [83, 141] width 73 height 11
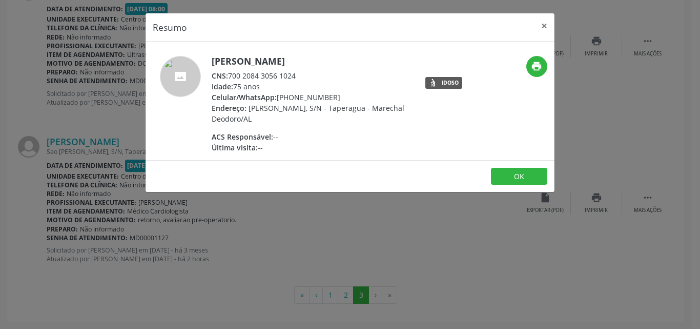
drag, startPoint x: 230, startPoint y: 76, endPoint x: 307, endPoint y: 75, distance: 77.4
click at [307, 75] on div "CNS: 700 2084 3056 1024" at bounding box center [311, 75] width 199 height 11
copy div "700 2084 3056 1024"
click at [549, 26] on button "×" at bounding box center [544, 25] width 21 height 25
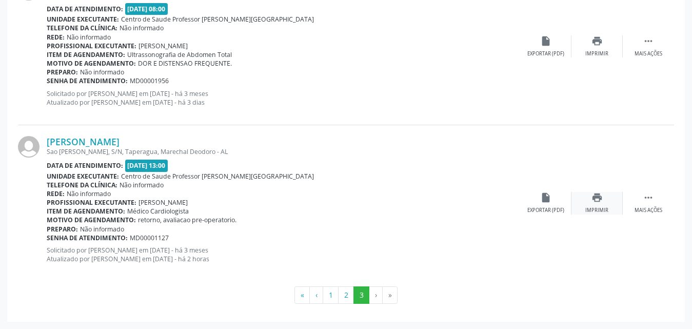
click at [598, 205] on div "print Imprimir" at bounding box center [596, 203] width 51 height 22
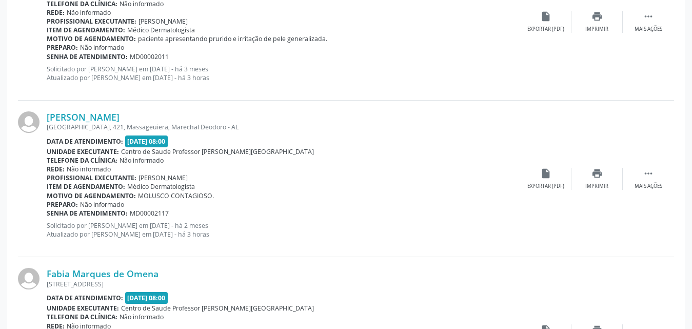
scroll to position [2074, 0]
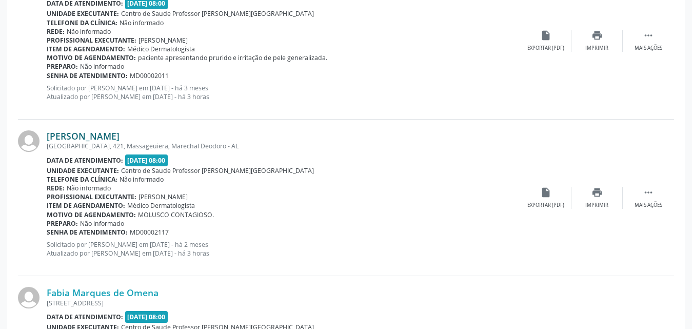
click at [114, 135] on link "[PERSON_NAME]" at bounding box center [83, 135] width 73 height 11
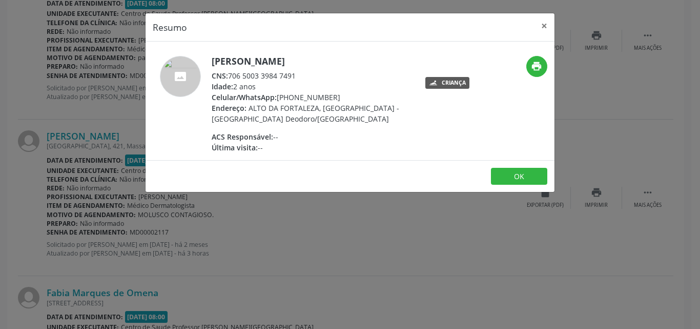
drag, startPoint x: 229, startPoint y: 77, endPoint x: 305, endPoint y: 76, distance: 75.9
click at [305, 76] on div "CNS: 706 5003 3984 7491" at bounding box center [311, 75] width 199 height 11
copy div "706 5003 3984 7491"
click at [546, 24] on button "×" at bounding box center [544, 25] width 21 height 25
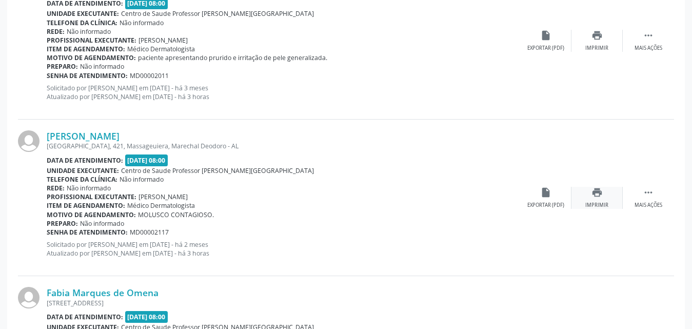
click at [594, 196] on icon "print" at bounding box center [596, 192] width 11 height 11
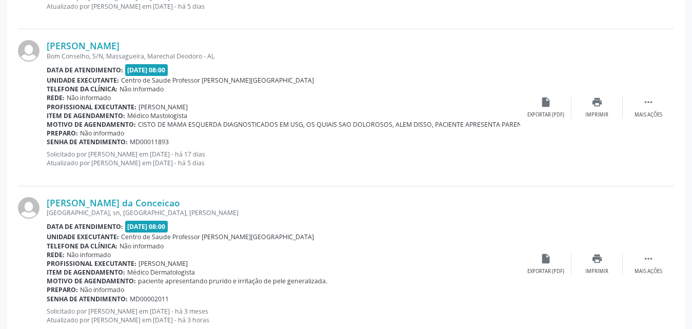
scroll to position [1869, 0]
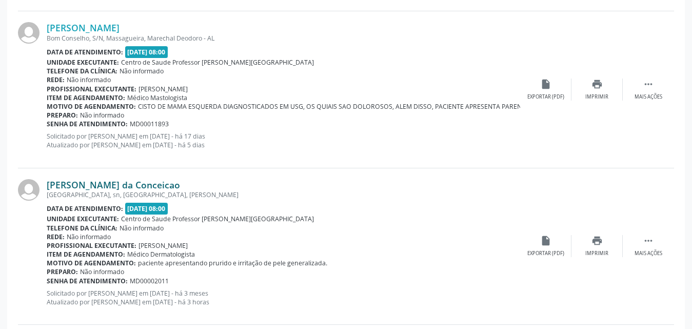
click at [107, 184] on link "[PERSON_NAME] da Conceicao" at bounding box center [113, 184] width 133 height 11
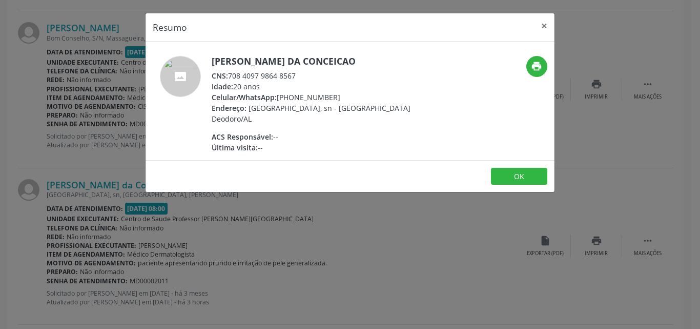
drag, startPoint x: 231, startPoint y: 77, endPoint x: 299, endPoint y: 72, distance: 68.9
click at [299, 72] on div "CNS: 708 4097 9864 8567" at bounding box center [311, 75] width 199 height 11
copy div "708 4097 9864 8567"
drag, startPoint x: 546, startPoint y: 27, endPoint x: 548, endPoint y: 22, distance: 5.8
click at [546, 27] on button "×" at bounding box center [544, 25] width 21 height 25
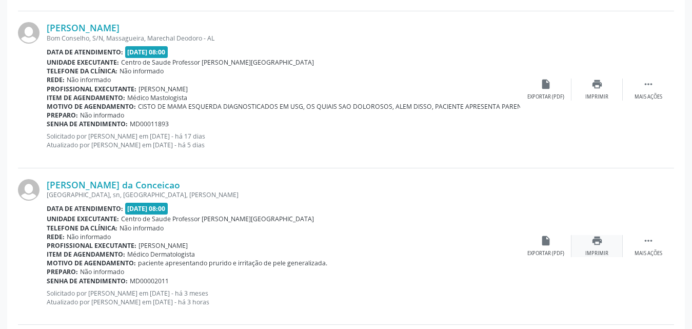
click at [594, 246] on icon "print" at bounding box center [596, 240] width 11 height 11
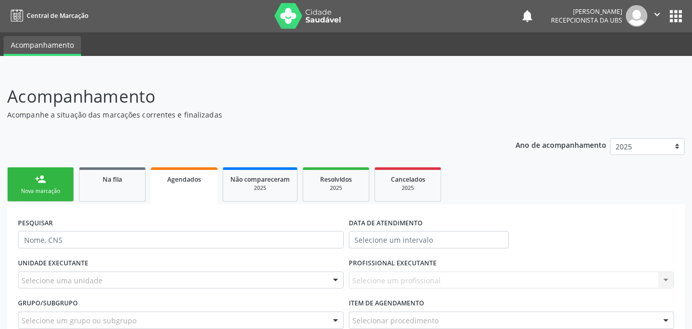
scroll to position [0, 0]
click at [178, 187] on link "Agendados" at bounding box center [184, 186] width 67 height 37
